Goal: Information Seeking & Learning: Compare options

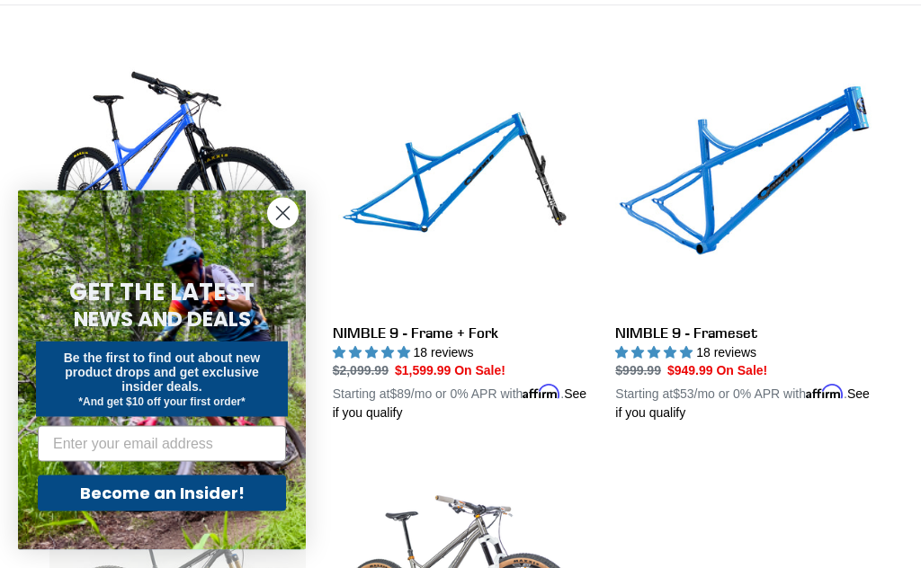
scroll to position [481, 0]
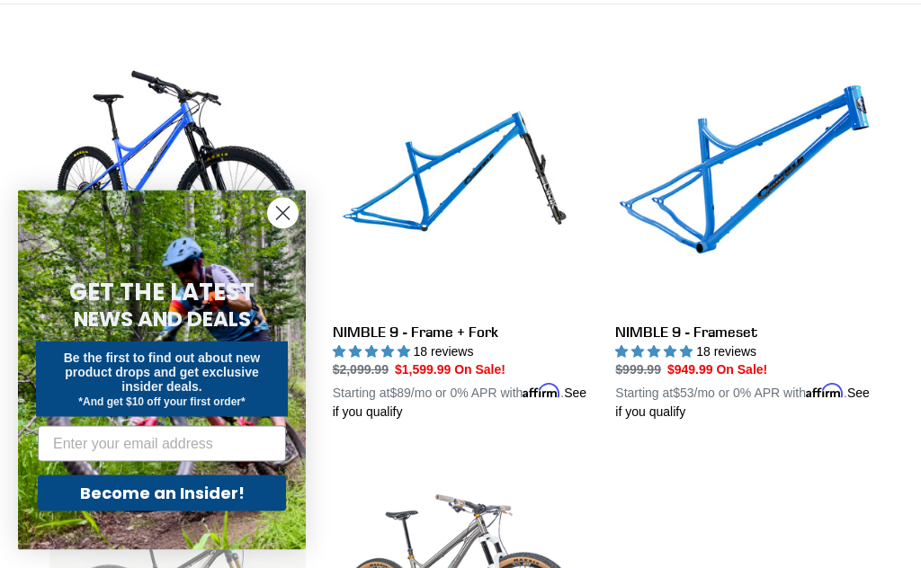
click at [275, 228] on circle "Close dialog" at bounding box center [283, 214] width 30 height 30
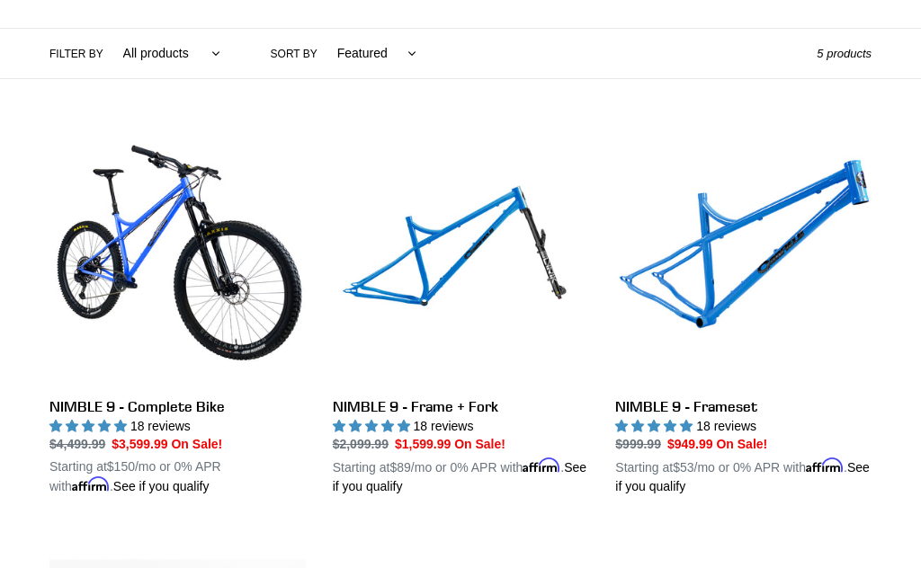
scroll to position [407, 0]
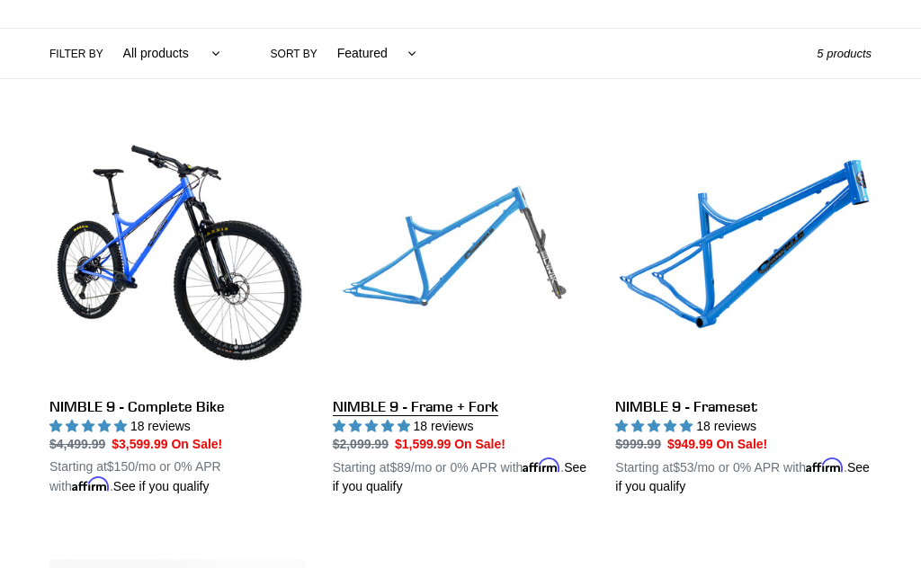
click at [450, 270] on link "NIMBLE 9 - Frame + Fork" at bounding box center [461, 313] width 256 height 368
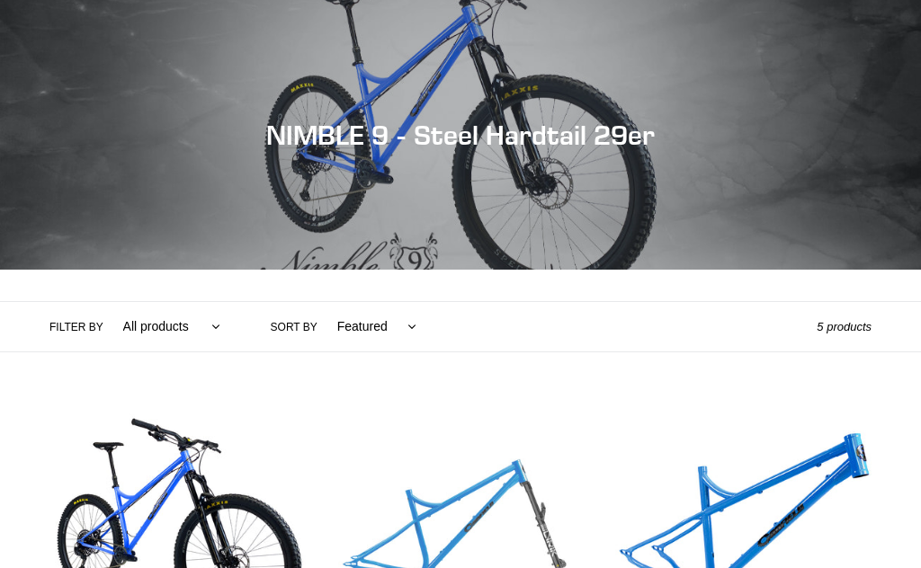
scroll to position [486, 0]
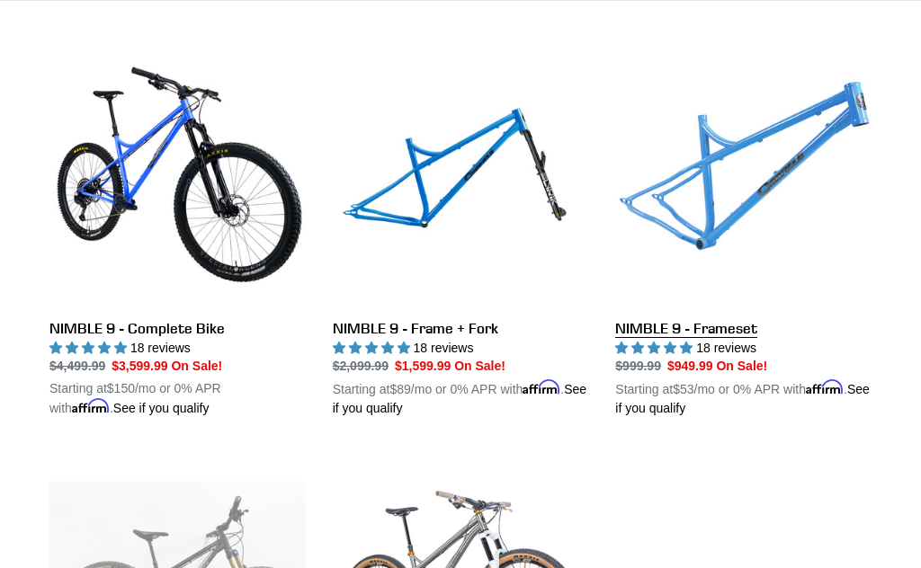
click at [814, 161] on link "NIMBLE 9 - Frameset" at bounding box center [743, 234] width 256 height 368
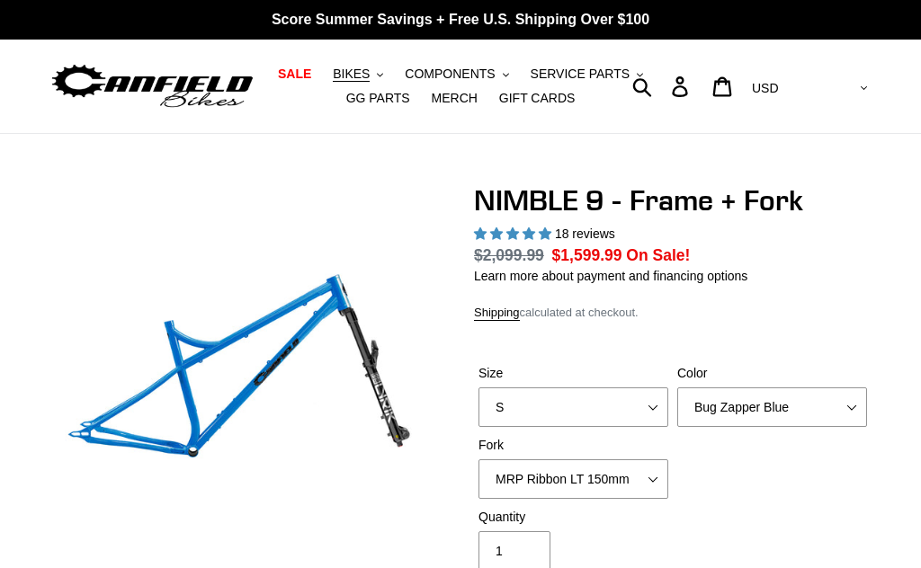
select select "highest-rating"
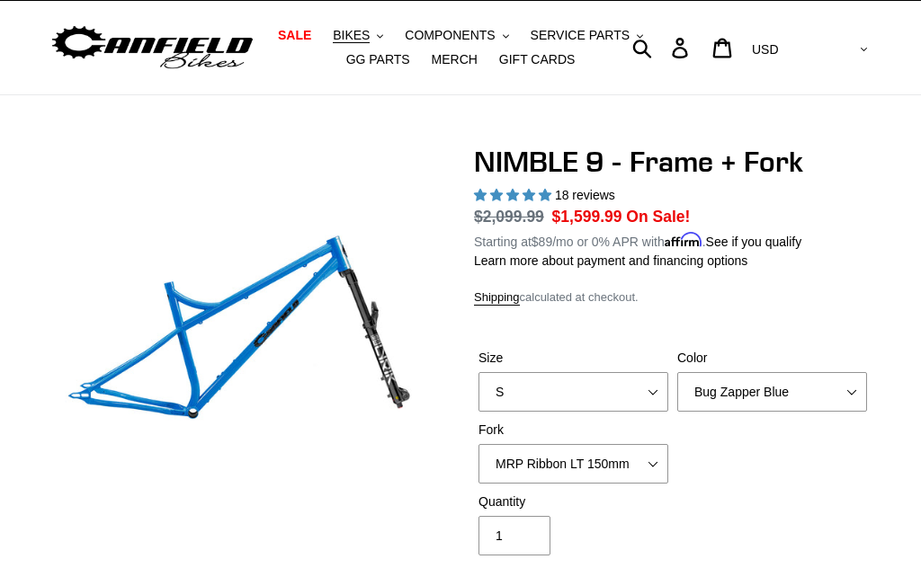
scroll to position [40, 0]
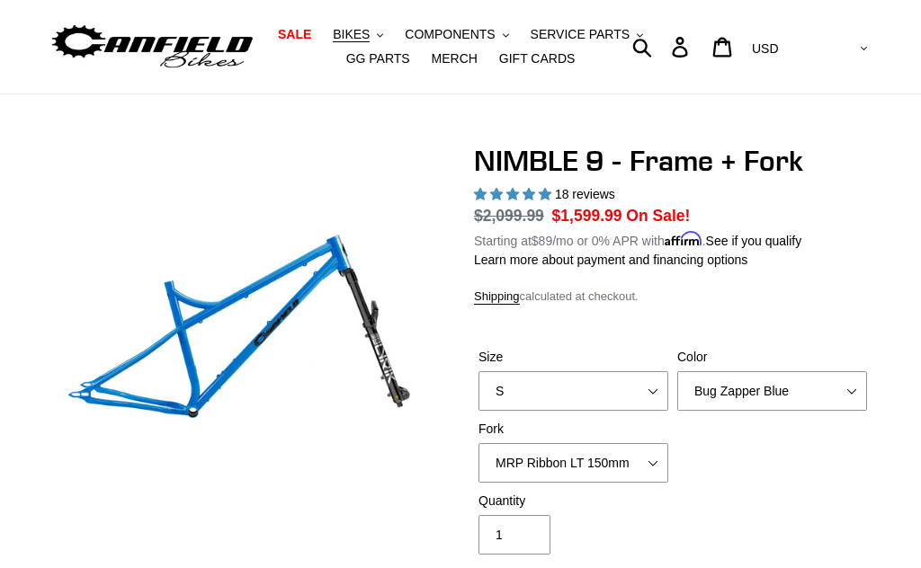
click at [657, 459] on select "MRP Ribbon LT 150mm Fox 36 Factory Grip X 150mm (Special Order) RockShox Lyrik …" at bounding box center [573, 463] width 190 height 40
click at [650, 389] on select "S M L XL" at bounding box center [573, 391] width 190 height 40
select select "L"
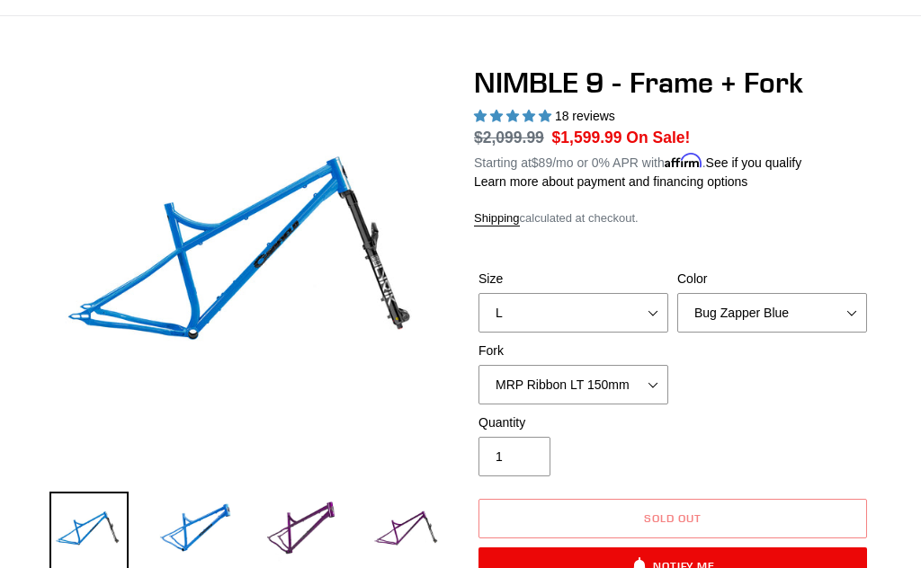
click at [656, 381] on select "MRP Ribbon LT 150mm Fox 36 Factory Grip X 150mm (Special Order) RockShox Lyrik …" at bounding box center [573, 385] width 190 height 40
select select "Fox 36 SL Factory Grip X 140mm"
click at [842, 316] on select "Bug Zapper Blue Purple Haze - Sold Out Galaxy Black" at bounding box center [772, 313] width 190 height 40
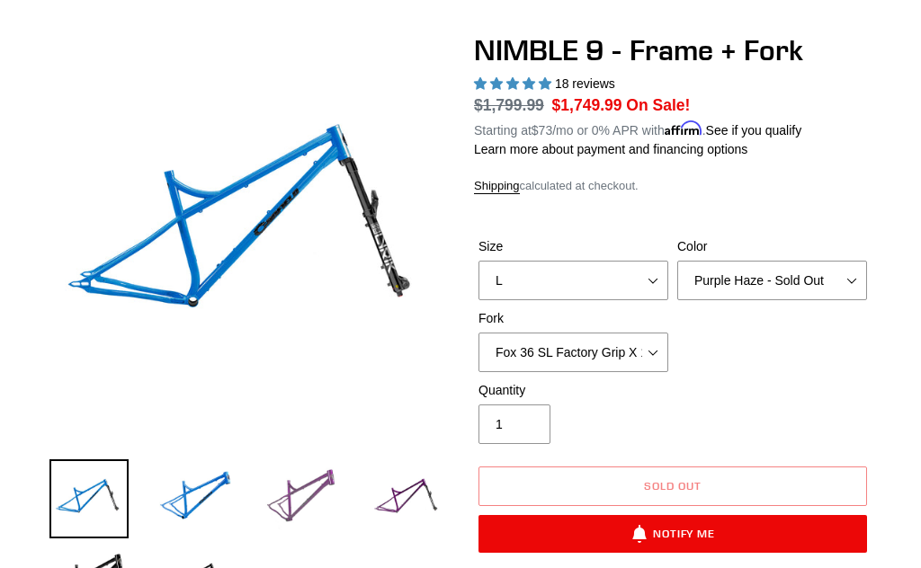
click at [306, 494] on img at bounding box center [301, 498] width 79 height 79
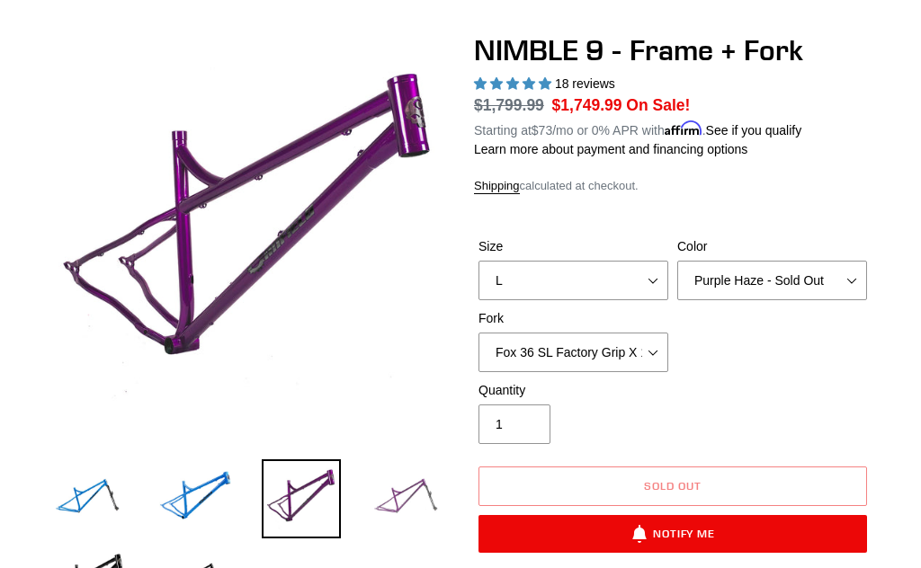
click at [413, 513] on img at bounding box center [407, 498] width 79 height 79
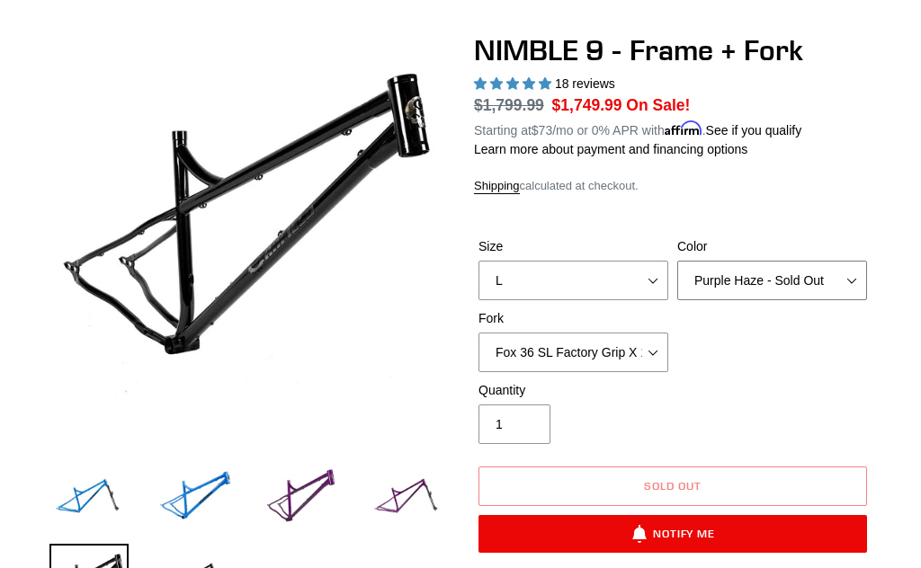
click at [847, 272] on select "Bug Zapper Blue Purple Haze - Sold Out Galaxy Black" at bounding box center [772, 281] width 190 height 40
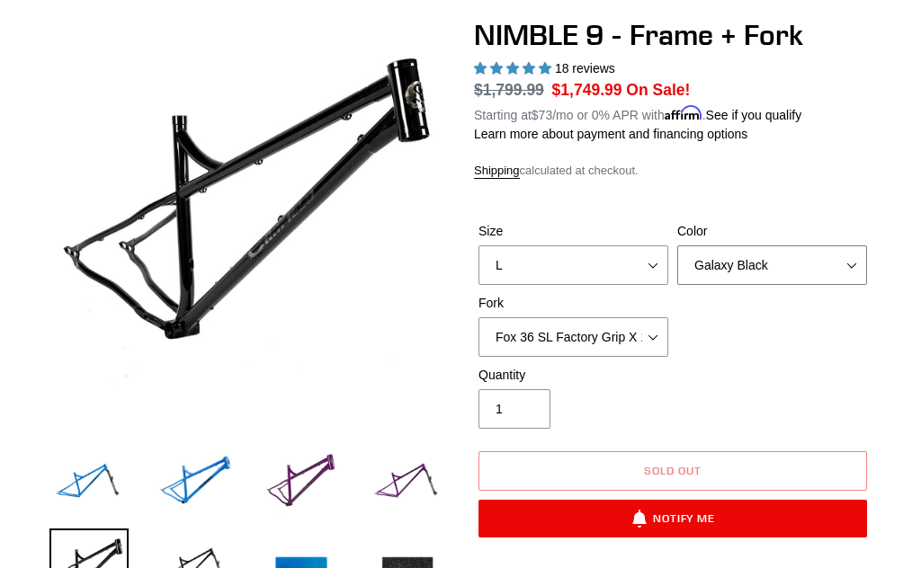
scroll to position [168, 0]
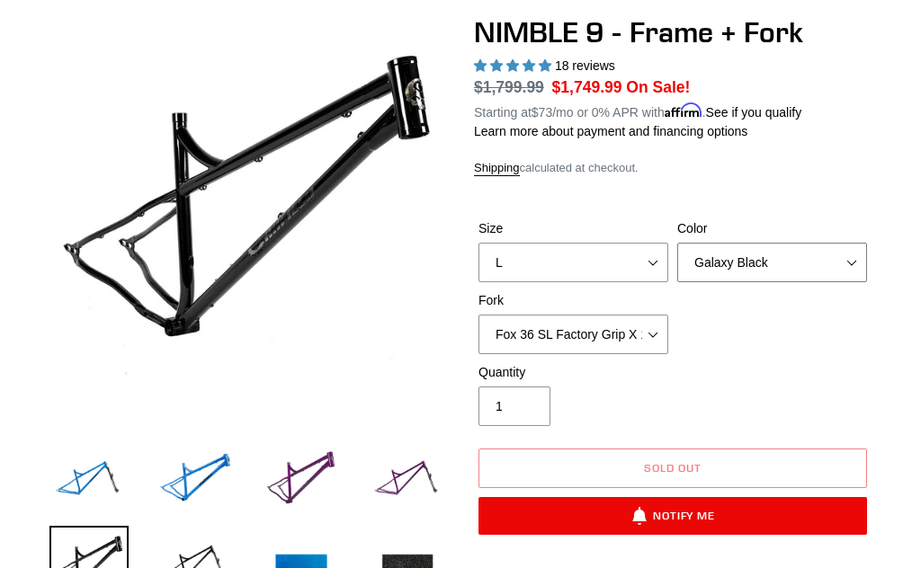
click at [853, 251] on select "Bug Zapper Blue Purple Haze - Sold Out Galaxy Black" at bounding box center [772, 263] width 190 height 40
select select "Bug Zapper Blue"
click at [200, 481] on img at bounding box center [195, 480] width 79 height 79
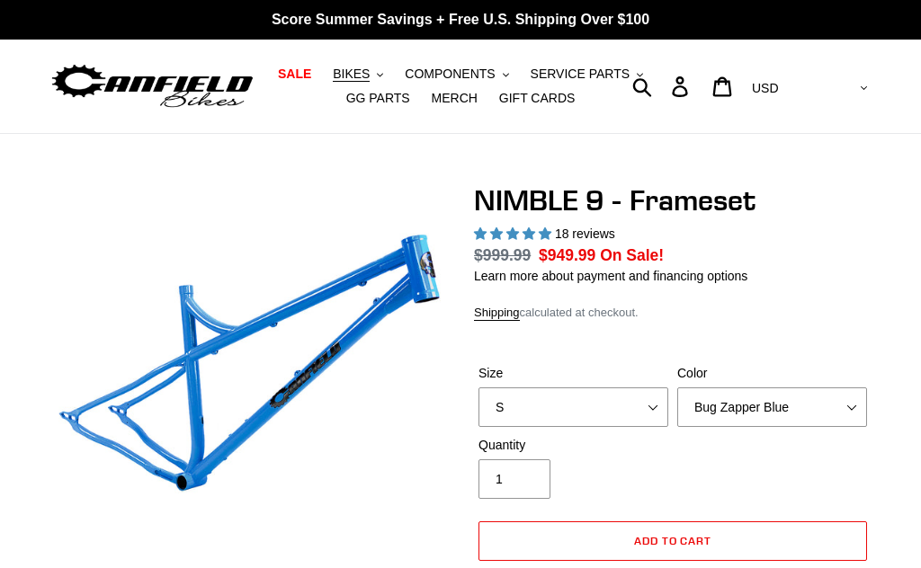
select select "highest-rating"
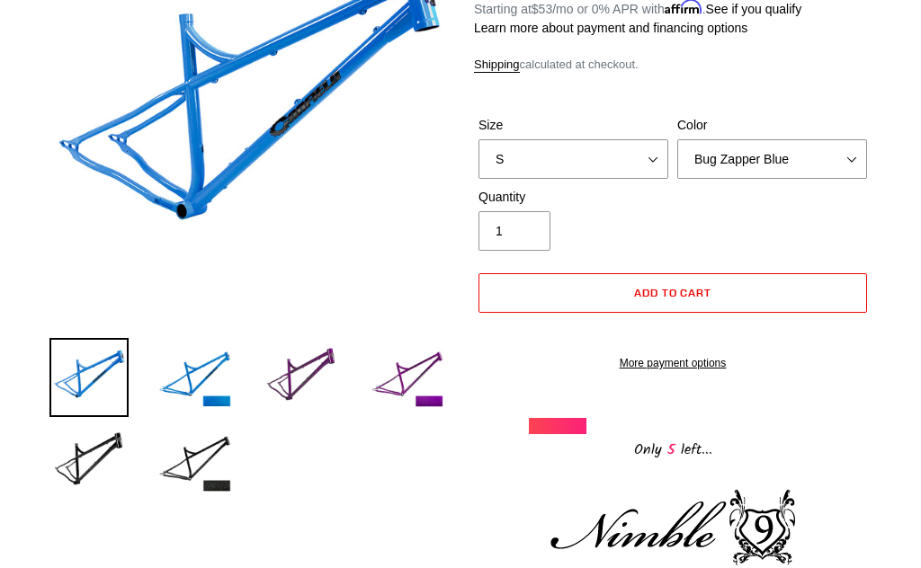
scroll to position [287, 0]
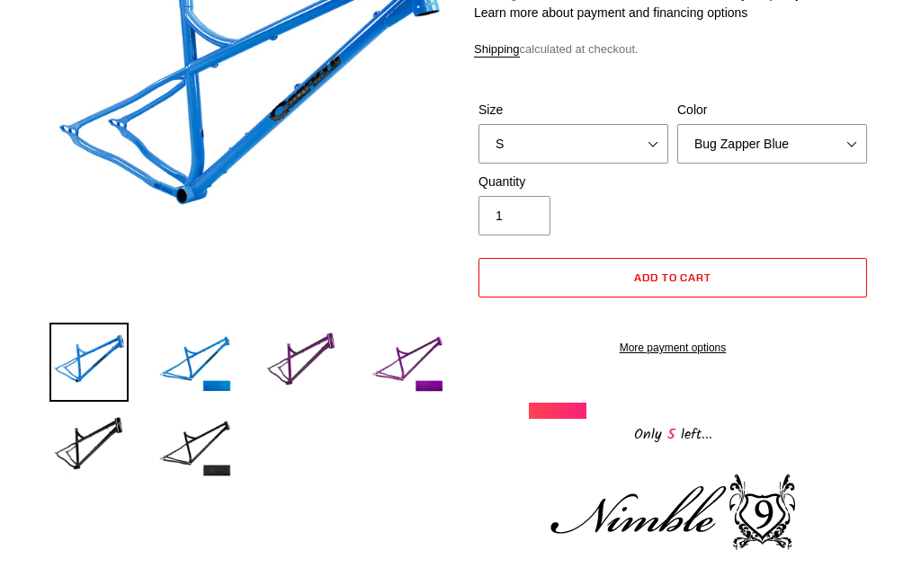
click at [845, 142] on select "Bug Zapper Blue Purple Haze -Sold Out Galaxy Black" at bounding box center [772, 144] width 190 height 40
click at [637, 138] on select "S M L XL" at bounding box center [573, 144] width 190 height 40
select select "L"
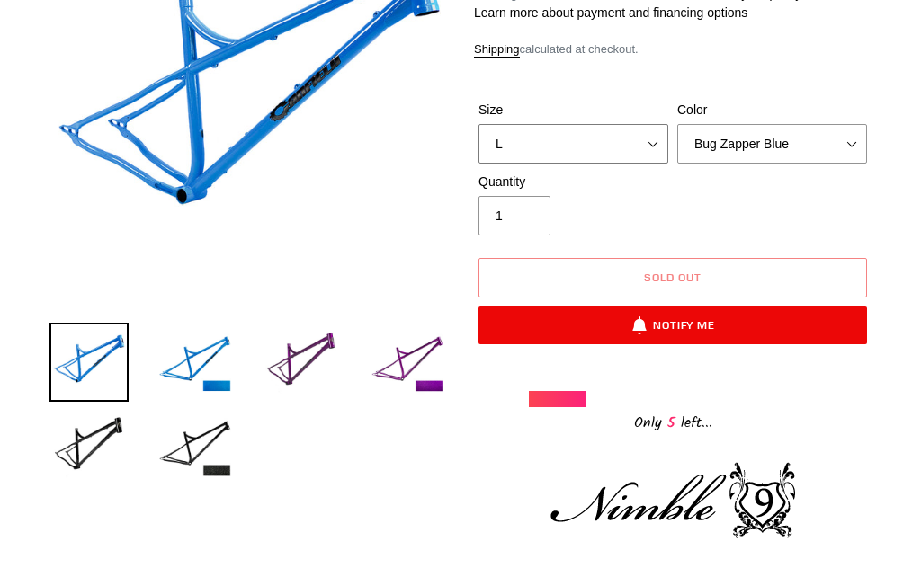
scroll to position [365, 0]
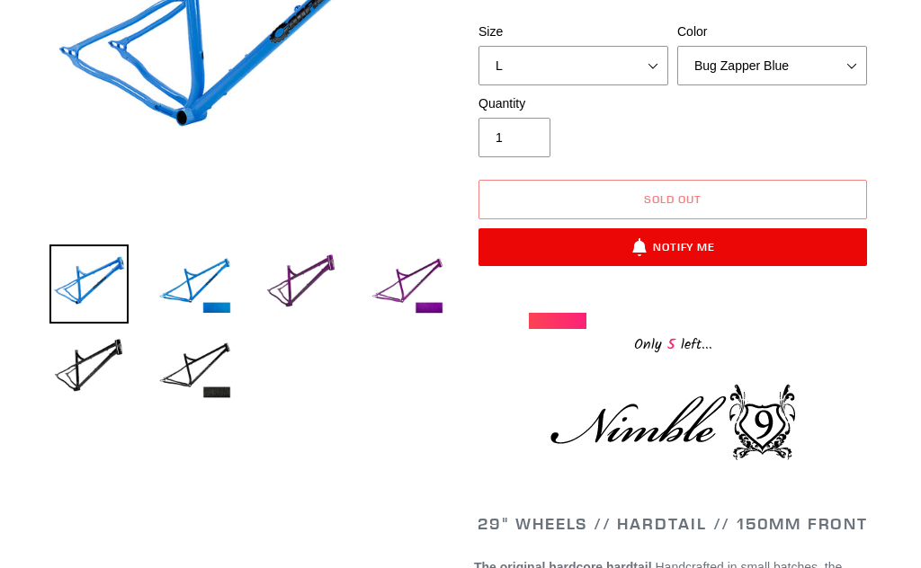
click at [841, 60] on select "Bug Zapper Blue Purple Haze -Sold Out Galaxy Black" at bounding box center [772, 66] width 190 height 40
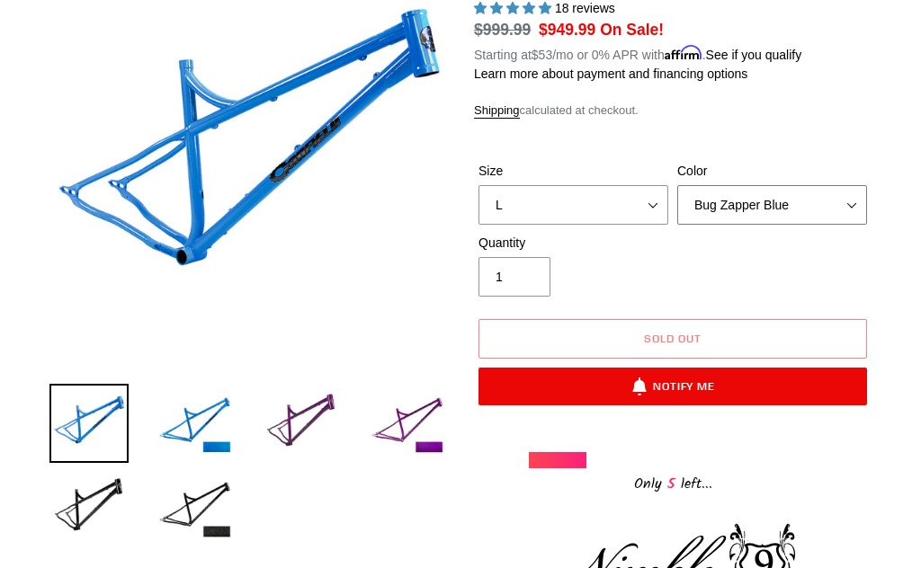
scroll to position [226, 0]
click at [846, 199] on select "Bug Zapper Blue Purple Haze -Sold Out Galaxy Black" at bounding box center [772, 205] width 190 height 40
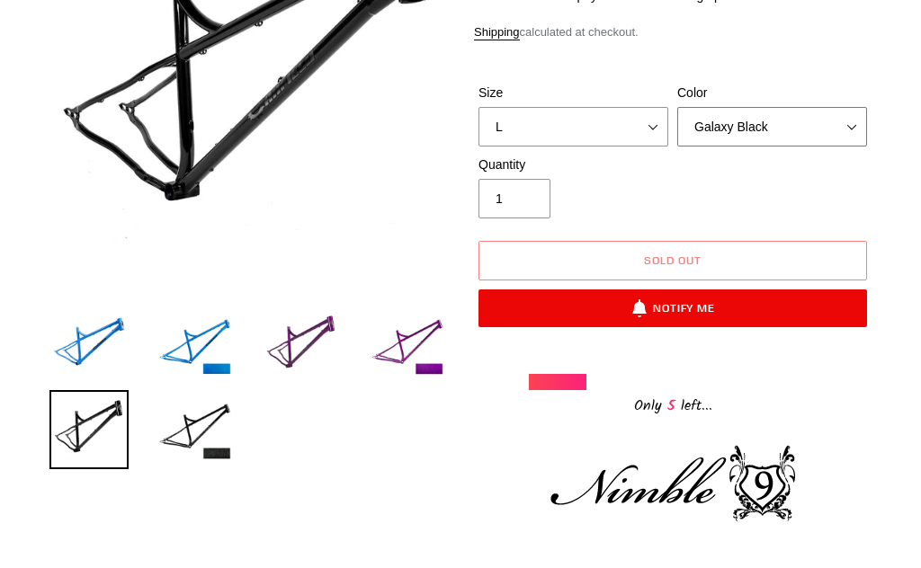
click at [857, 126] on select "Bug Zapper Blue Purple Haze -Sold Out Galaxy Black" at bounding box center [772, 127] width 190 height 40
select select "Bug Zapper Blue"
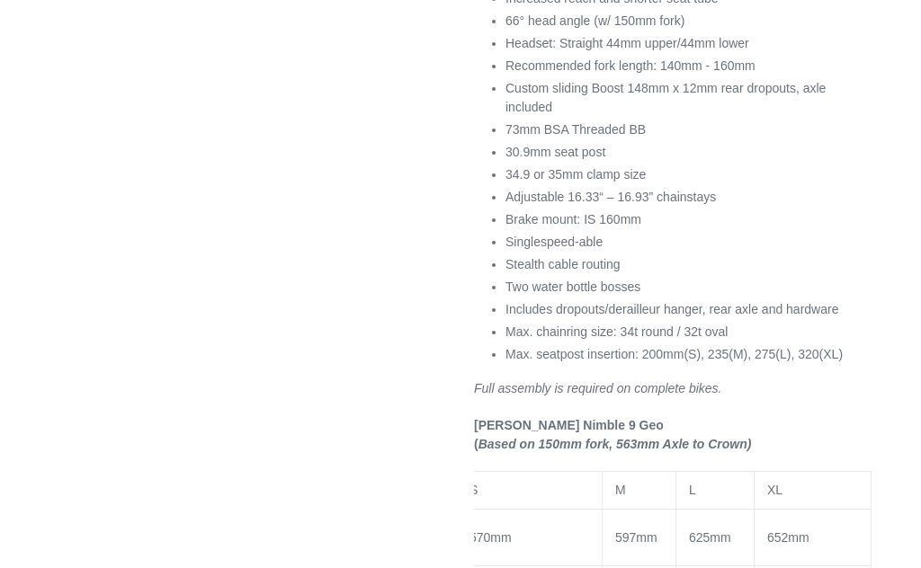
scroll to position [1079, 0]
